Goal: Transaction & Acquisition: Purchase product/service

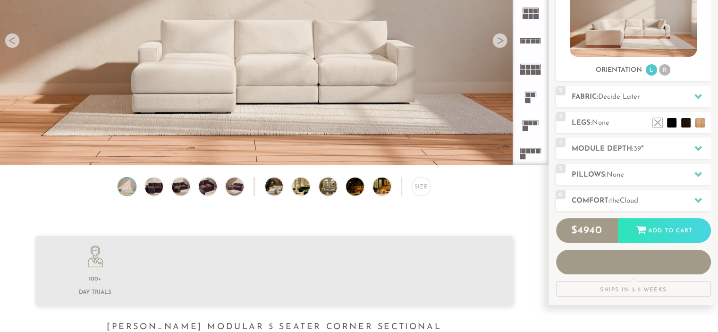
scroll to position [10503, 711]
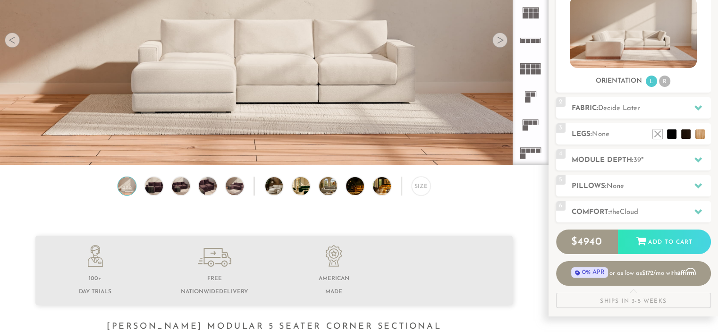
click at [502, 44] on div at bounding box center [499, 40] width 15 height 15
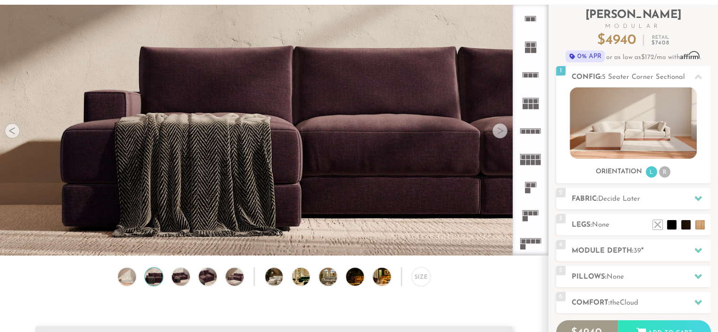
scroll to position [51, 0]
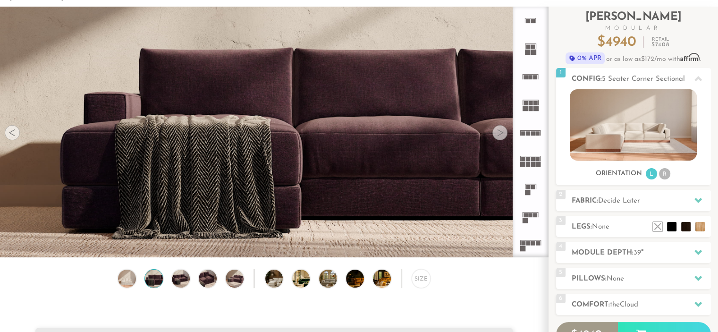
click at [499, 135] on div at bounding box center [499, 132] width 15 height 15
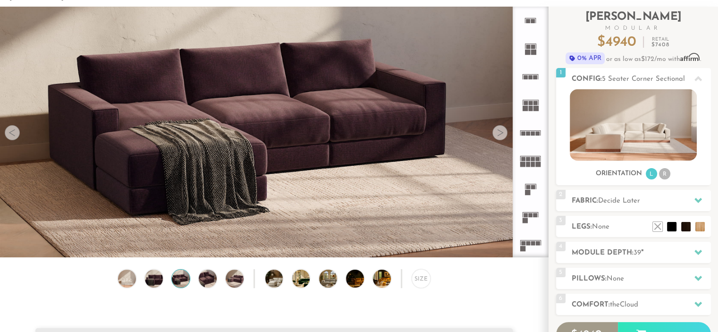
click at [499, 135] on div at bounding box center [499, 132] width 15 height 15
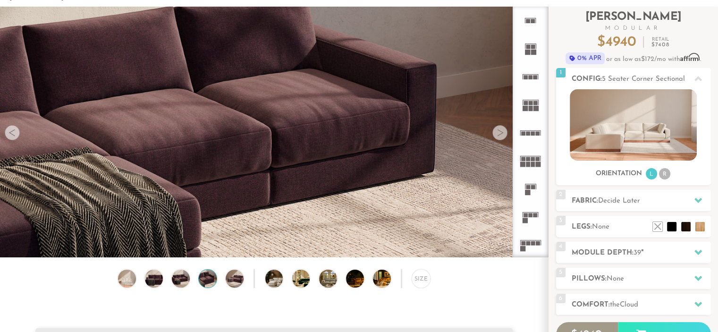
click at [499, 135] on div at bounding box center [499, 132] width 15 height 15
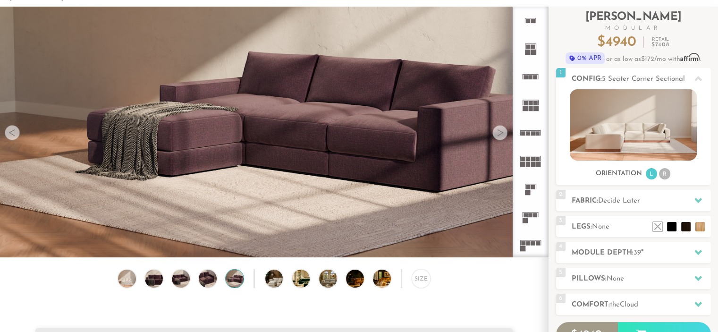
click at [499, 135] on div at bounding box center [499, 132] width 15 height 15
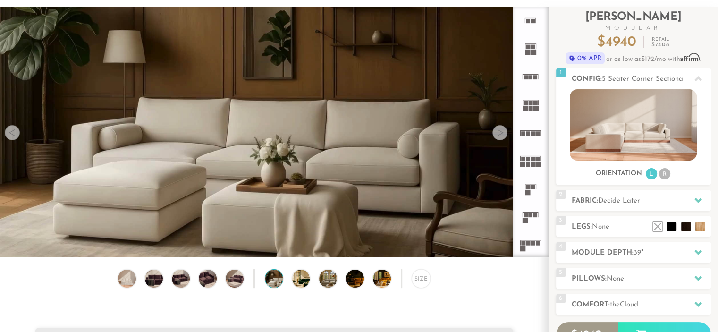
click at [499, 135] on div at bounding box center [499, 132] width 15 height 15
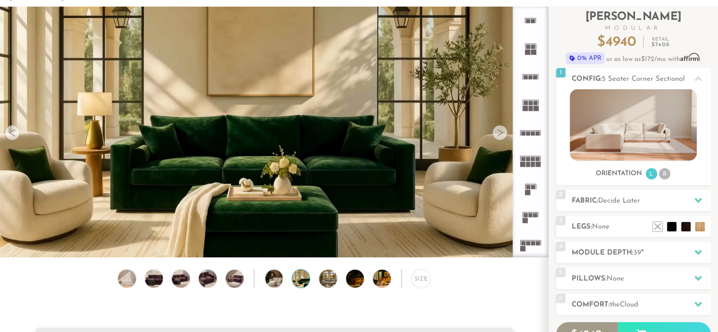
click at [499, 135] on div at bounding box center [499, 132] width 15 height 15
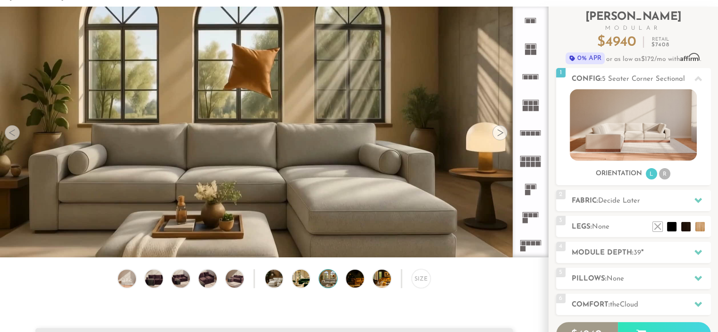
click at [499, 135] on div at bounding box center [499, 132] width 15 height 15
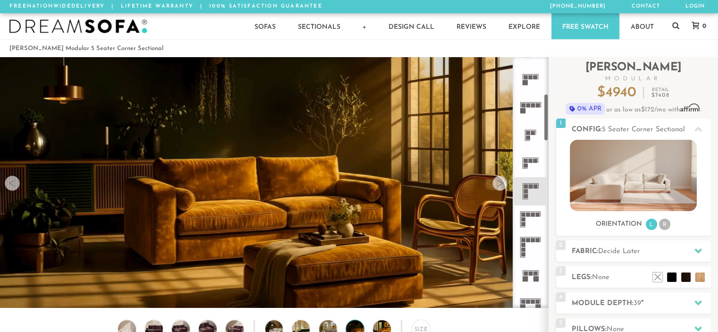
scroll to position [193, 0]
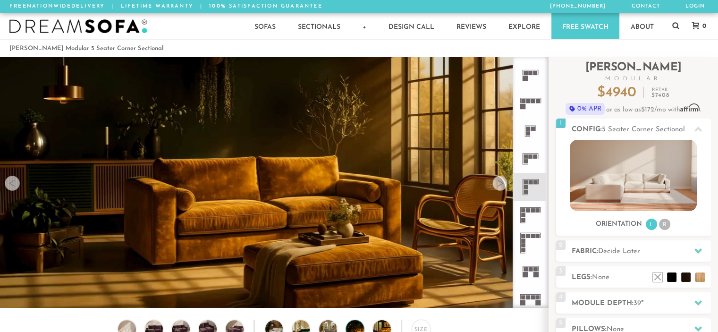
click at [532, 182] on rect at bounding box center [531, 182] width 4 height 4
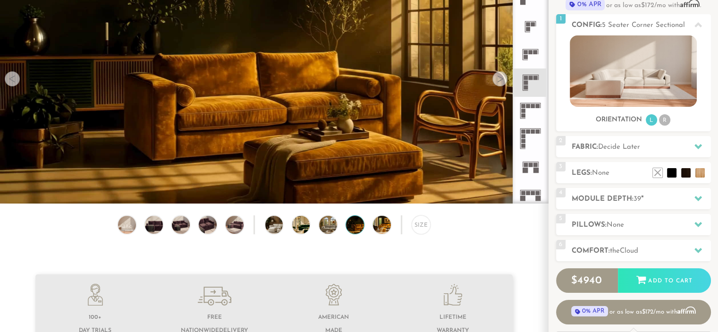
scroll to position [97, 0]
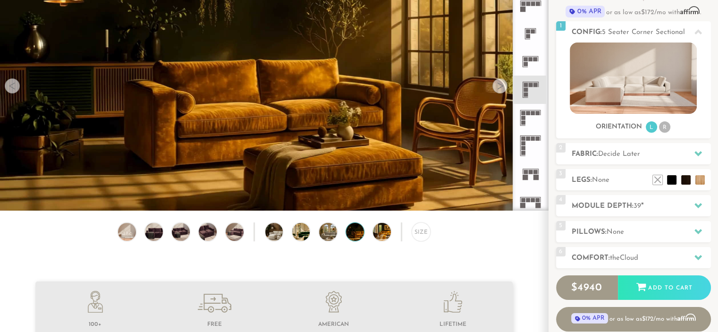
click at [498, 90] on div at bounding box center [499, 85] width 15 height 15
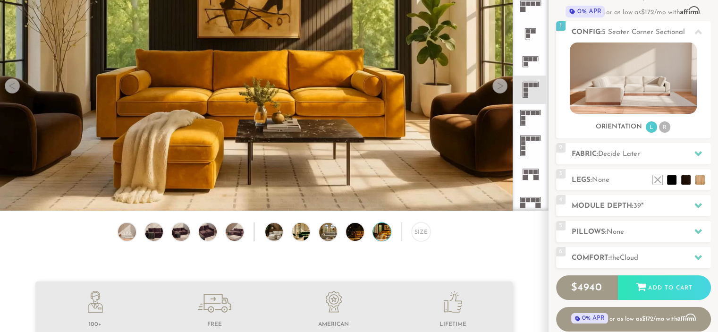
click at [498, 90] on div at bounding box center [499, 85] width 15 height 15
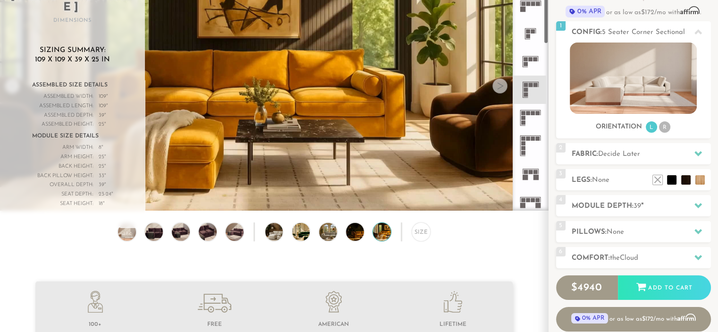
click at [529, 88] on icon at bounding box center [531, 90] width 28 height 28
